Goal: Navigation & Orientation: Find specific page/section

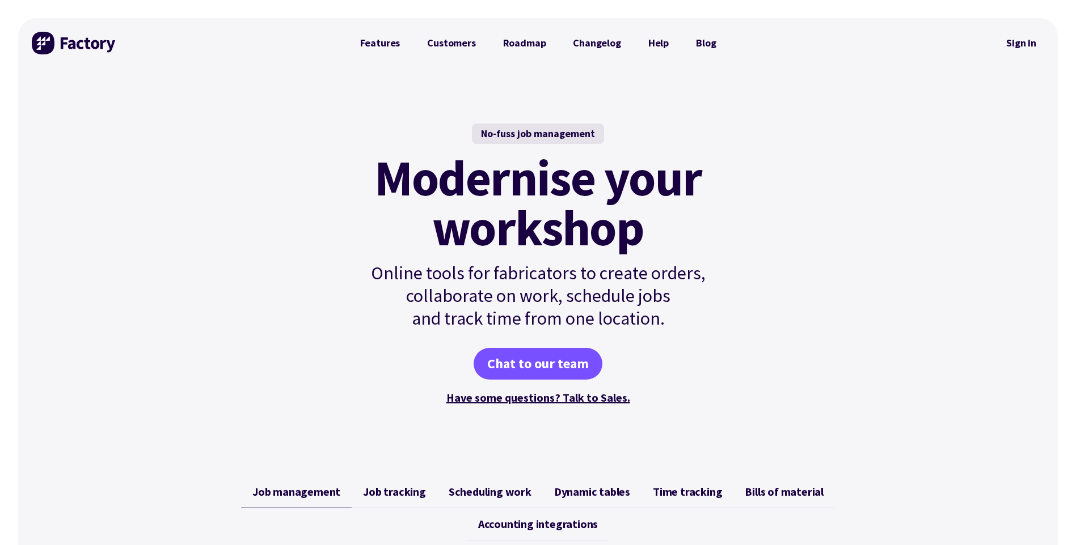
click at [72, 40] on img at bounding box center [74, 43] width 85 height 23
click at [386, 44] on link "Features" at bounding box center [379, 43] width 67 height 23
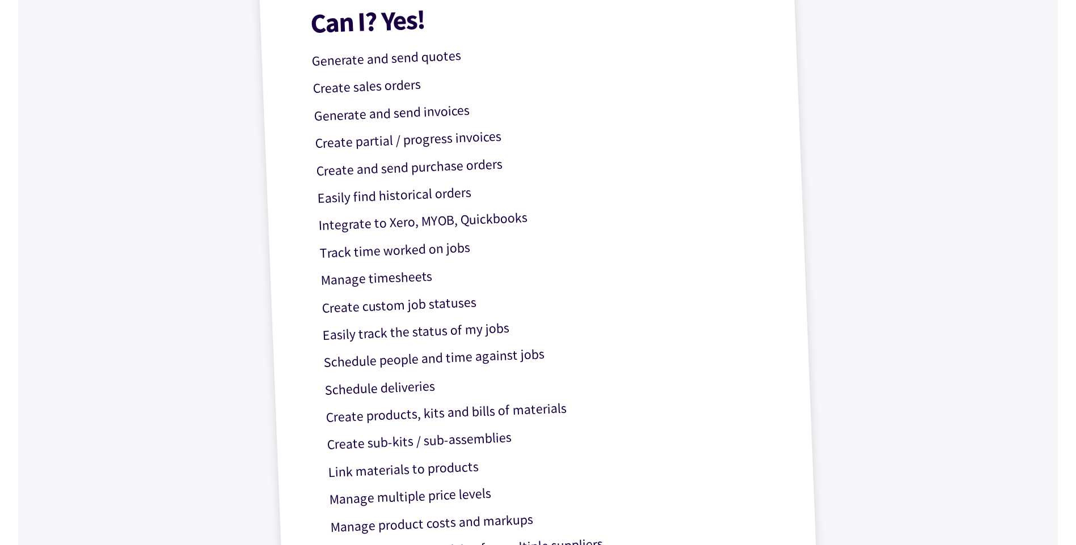
scroll to position [149, 0]
